Goal: Information Seeking & Learning: Learn about a topic

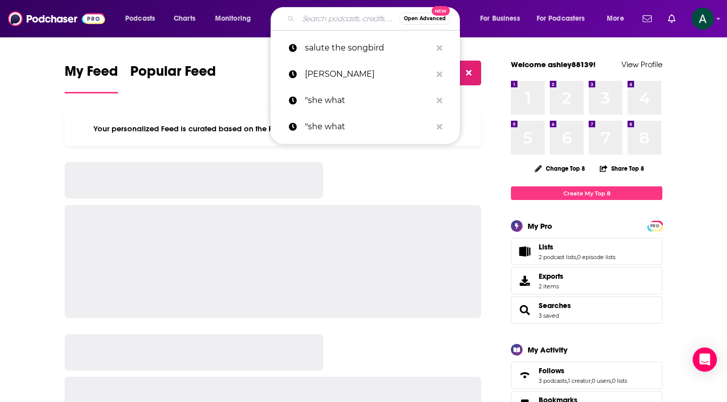
click at [323, 19] on input "Search podcasts, credits, & more..." at bounding box center [349, 19] width 101 height 16
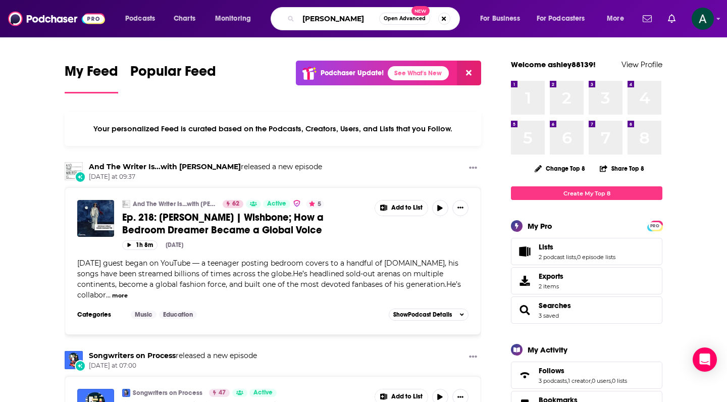
type input "[PERSON_NAME]"
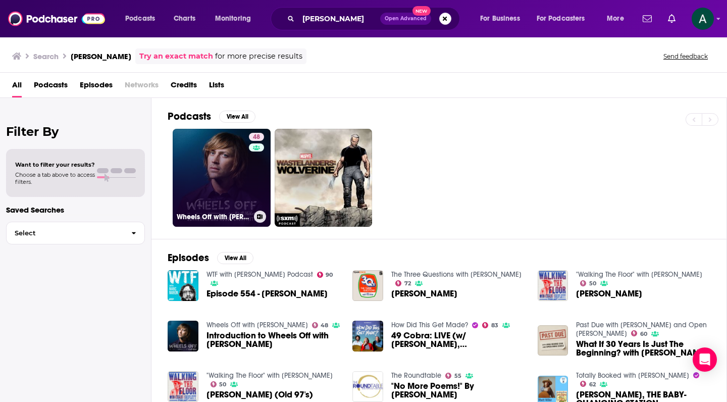
click at [226, 167] on link "48 Wheels Off with [PERSON_NAME]" at bounding box center [222, 178] width 98 height 98
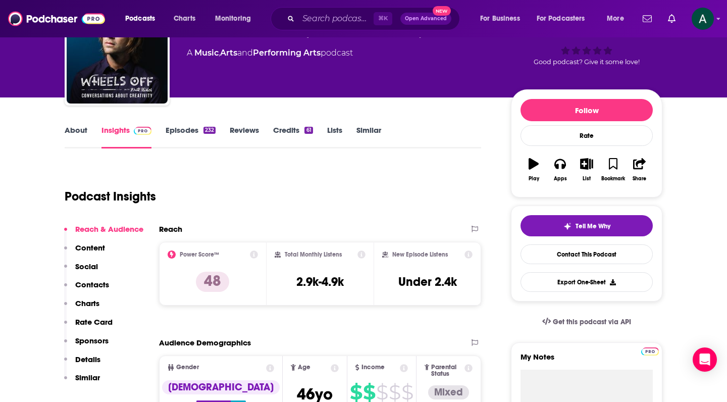
scroll to position [66, 0]
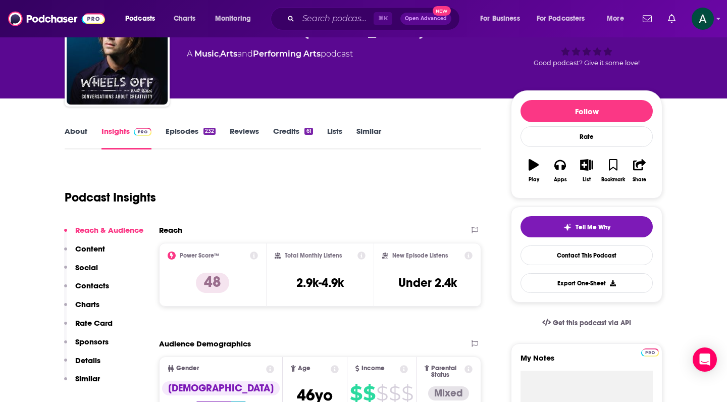
click at [182, 131] on link "Episodes 232" at bounding box center [191, 137] width 50 height 23
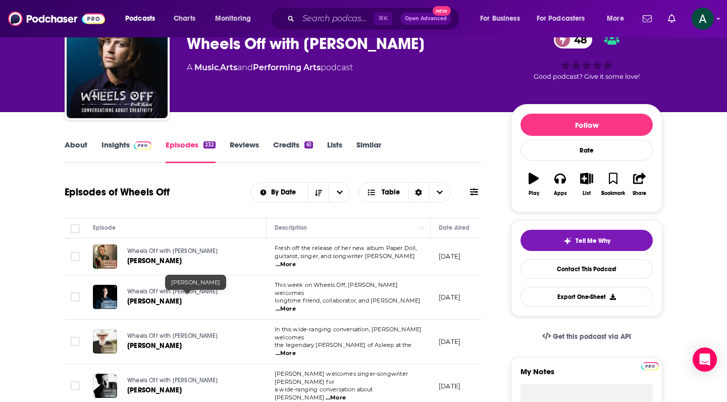
scroll to position [51, 0]
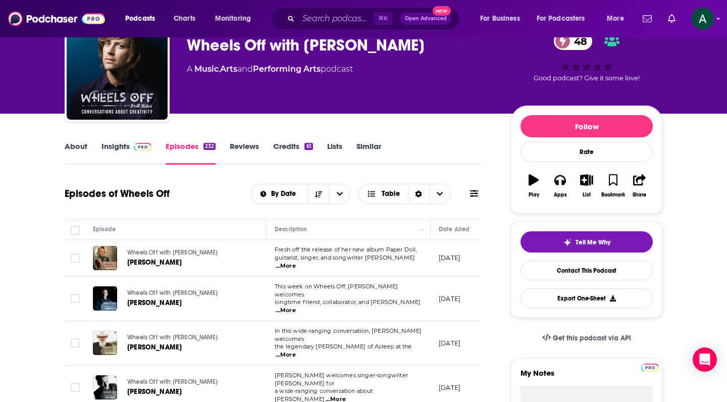
click at [296, 262] on span "...More" at bounding box center [286, 266] width 20 height 8
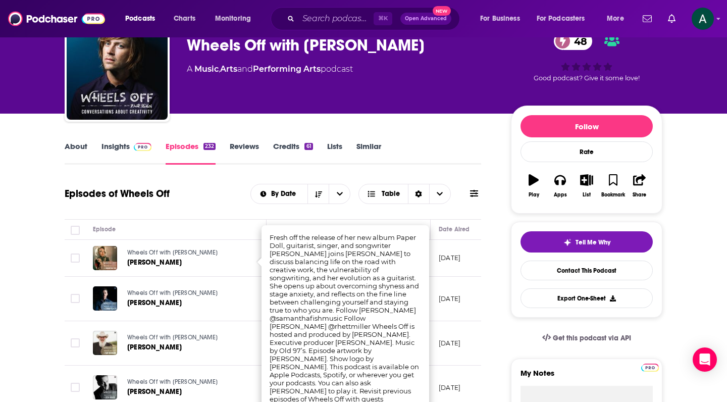
scroll to position [223, 0]
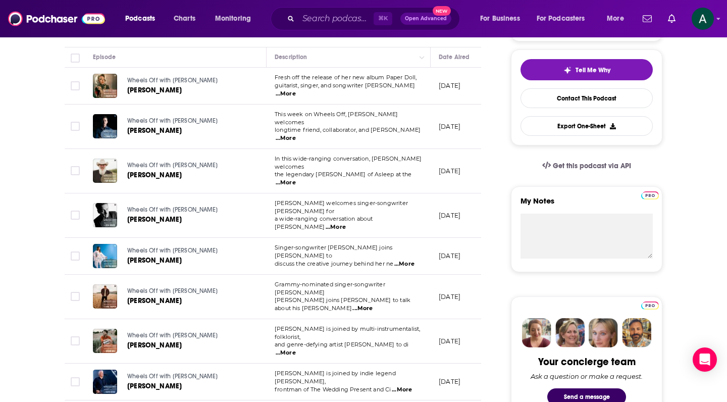
click at [227, 70] on td "Wheels Off with [PERSON_NAME] [PERSON_NAME]" at bounding box center [176, 86] width 182 height 37
click at [296, 179] on span "...More" at bounding box center [286, 183] width 20 height 8
